Goal: Task Accomplishment & Management: Manage account settings

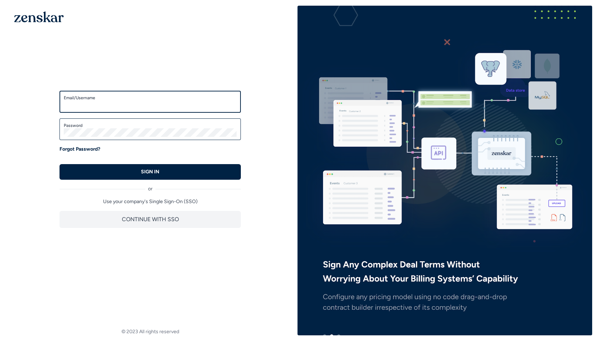
type input "**********"
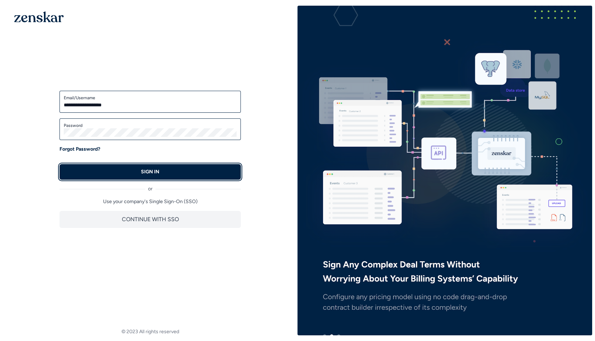
click at [131, 170] on button "SIGN IN" at bounding box center [149, 172] width 181 height 16
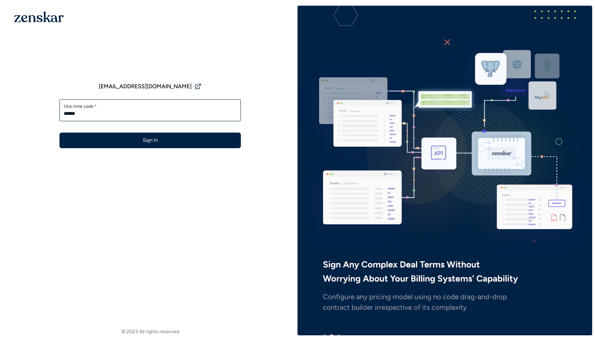
type input "******"
click at [59, 132] on button "Sign In" at bounding box center [149, 140] width 181 height 16
